Goal: Information Seeking & Learning: Learn about a topic

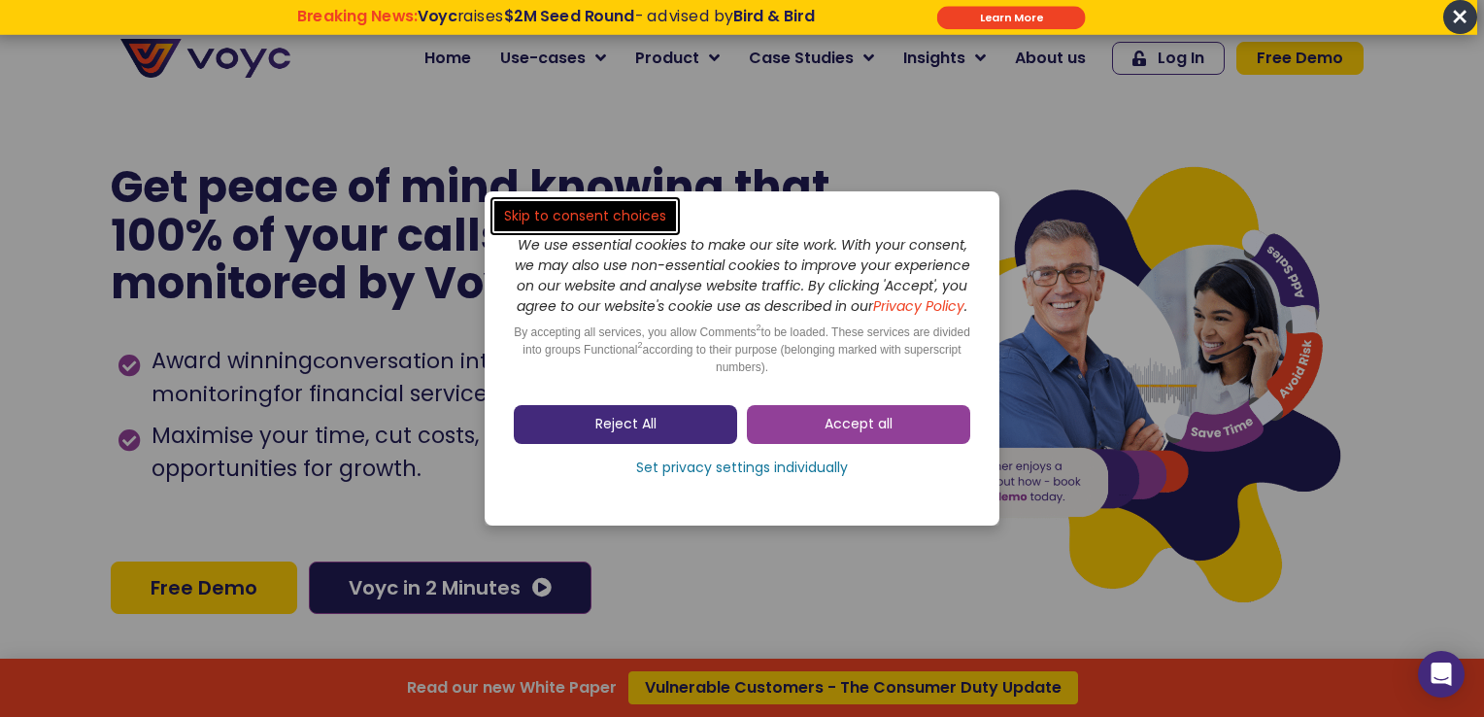
click at [703, 439] on link "Reject All" at bounding box center [625, 424] width 223 height 39
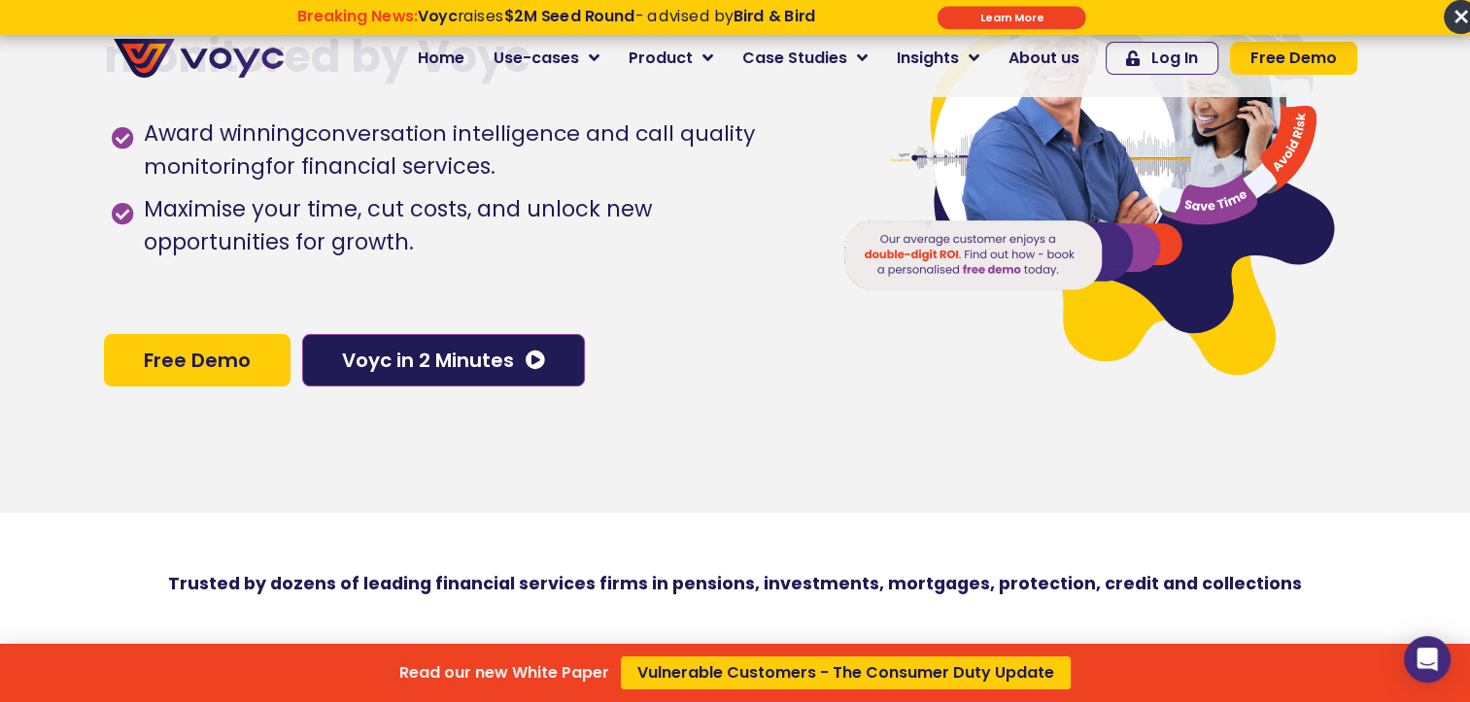
scroll to position [194, 0]
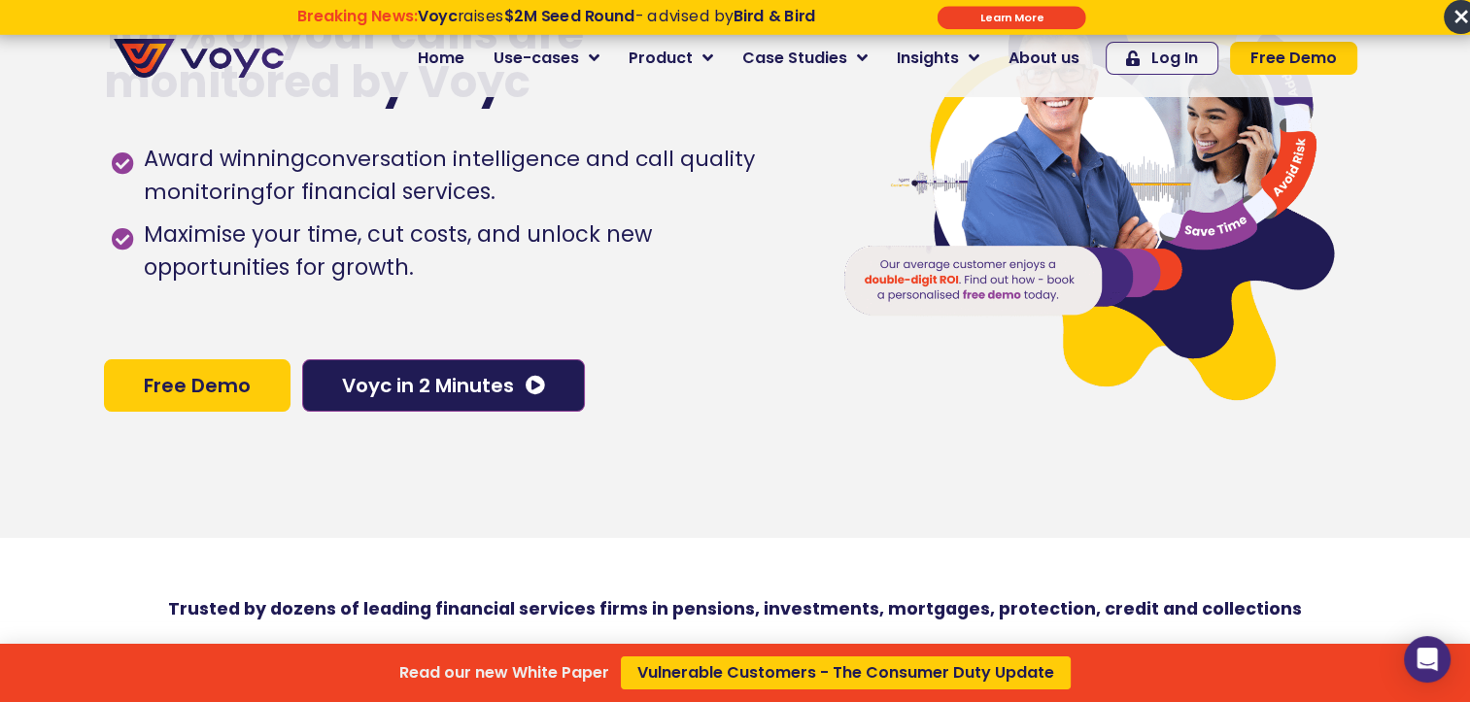
click at [680, 68] on div "Read our new White Paper Vulnerable Customers - The Consumer Duty Update" at bounding box center [735, 351] width 1470 height 702
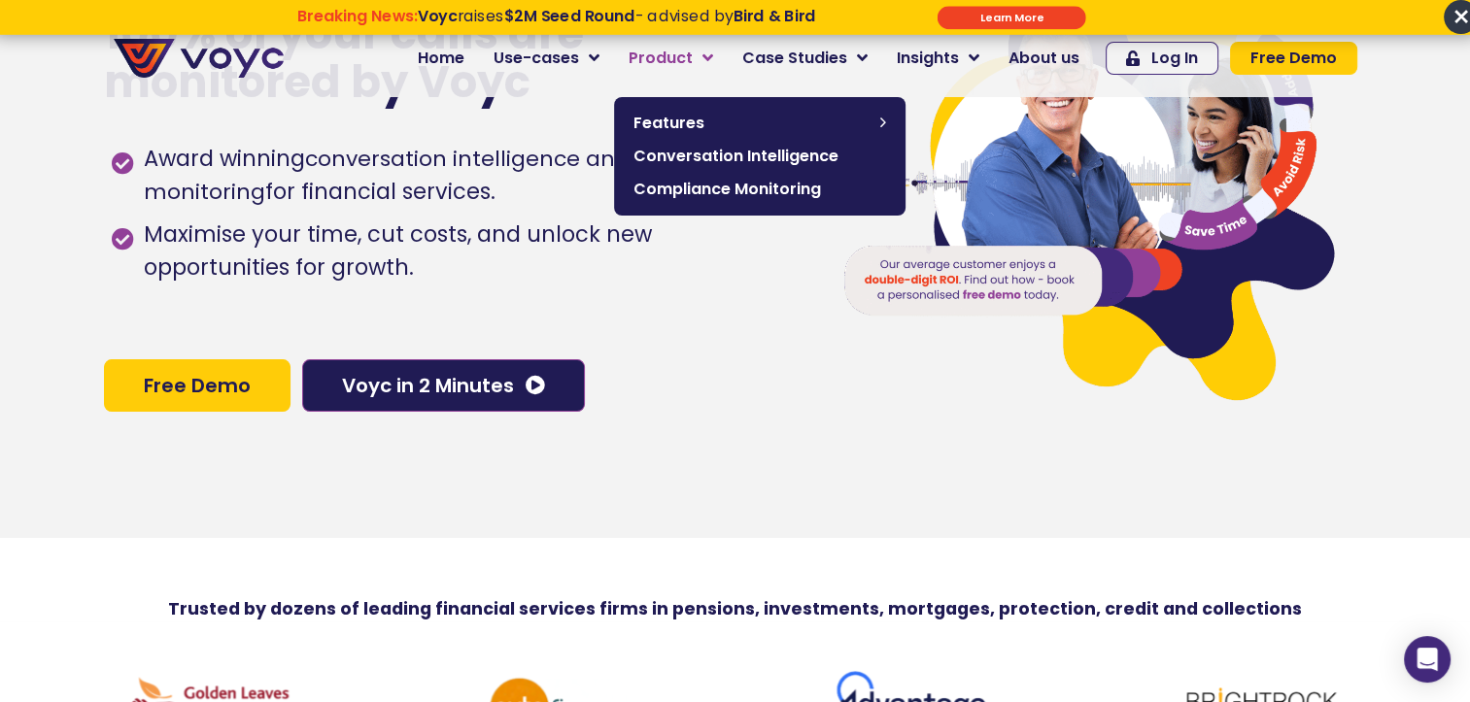
click at [686, 60] on span "Product" at bounding box center [661, 58] width 64 height 23
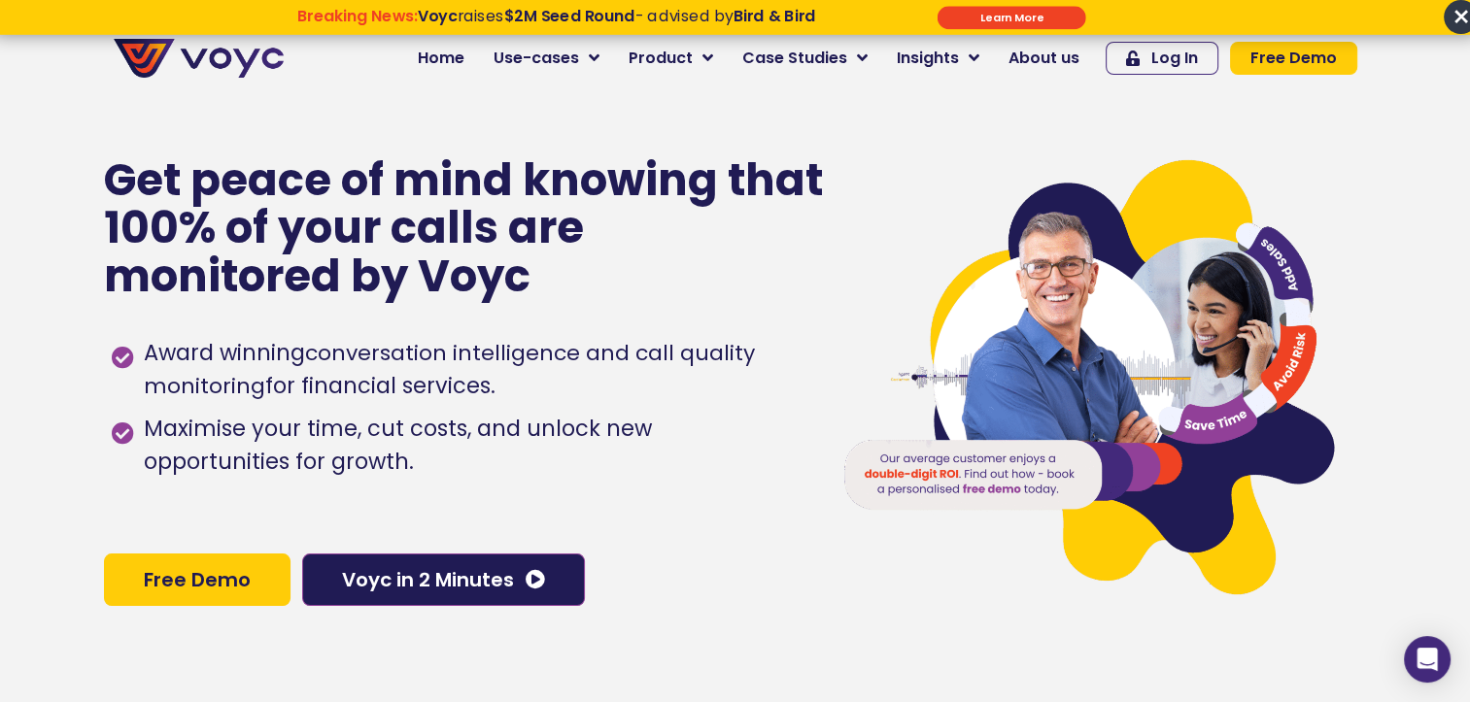
drag, startPoint x: 454, startPoint y: 159, endPoint x: 439, endPoint y: 138, distance: 25.9
click at [454, 159] on p "Get peace of mind knowing that 100% of your calls are monitored by Voyc" at bounding box center [465, 228] width 722 height 145
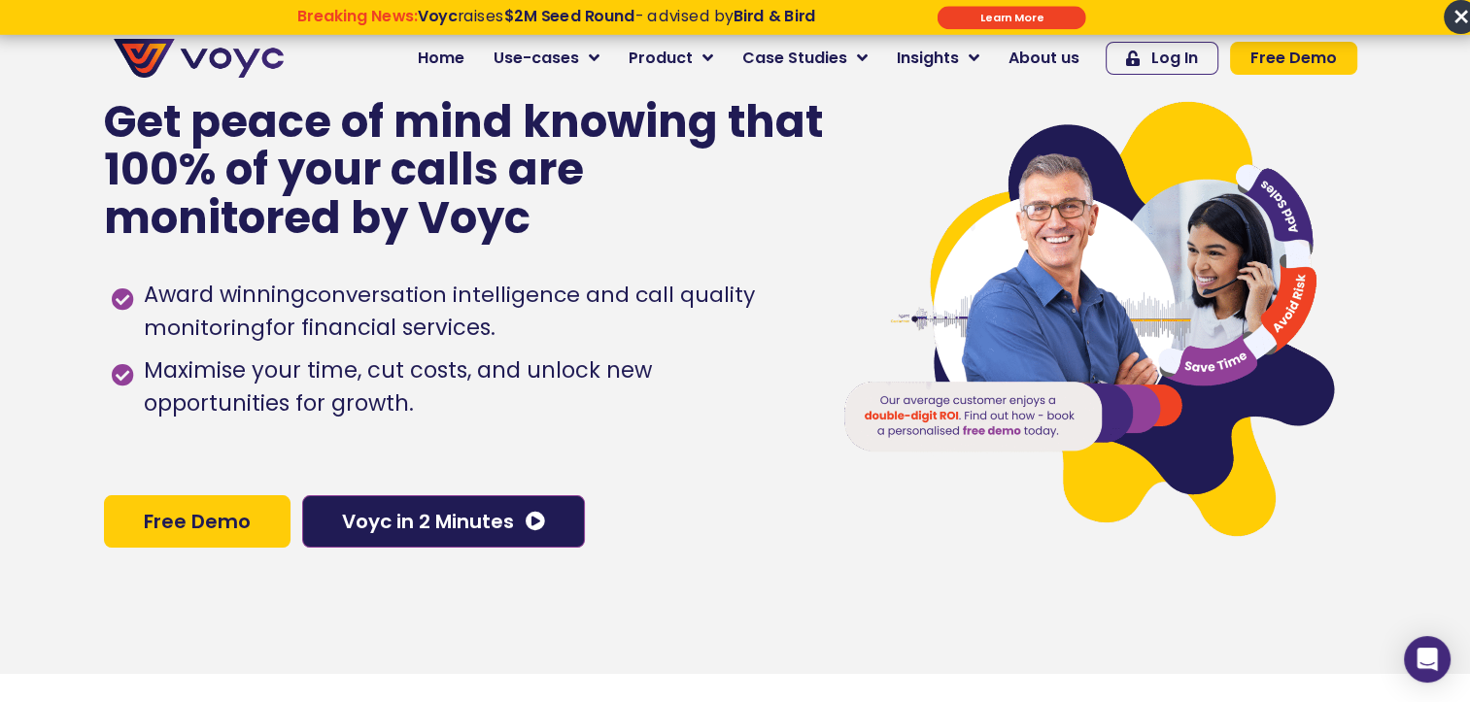
scroll to position [194, 0]
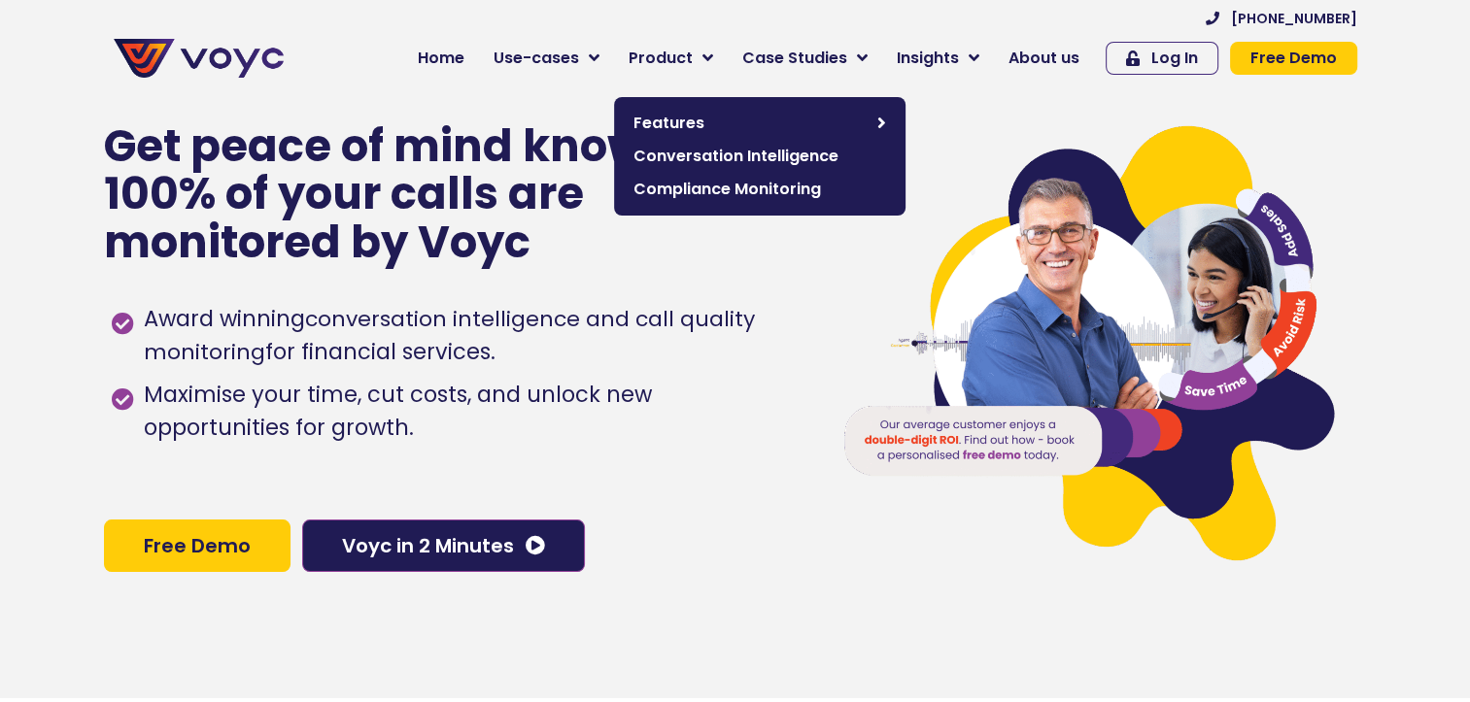
click at [690, 67] on span "Product" at bounding box center [661, 58] width 64 height 23
click at [630, 6] on div "[PHONE_NUMBER]" at bounding box center [830, 17] width 1054 height 25
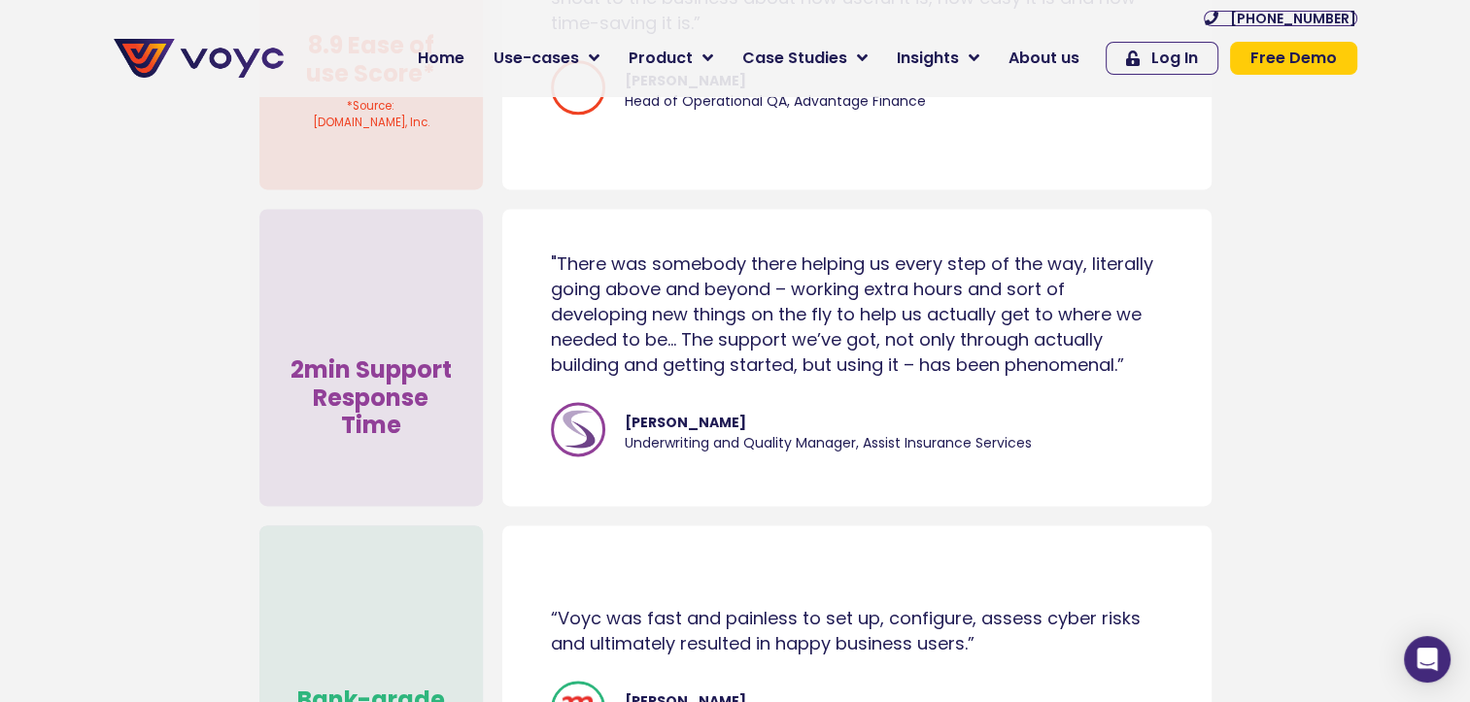
scroll to position [12709, 0]
